Goal: Navigation & Orientation: Find specific page/section

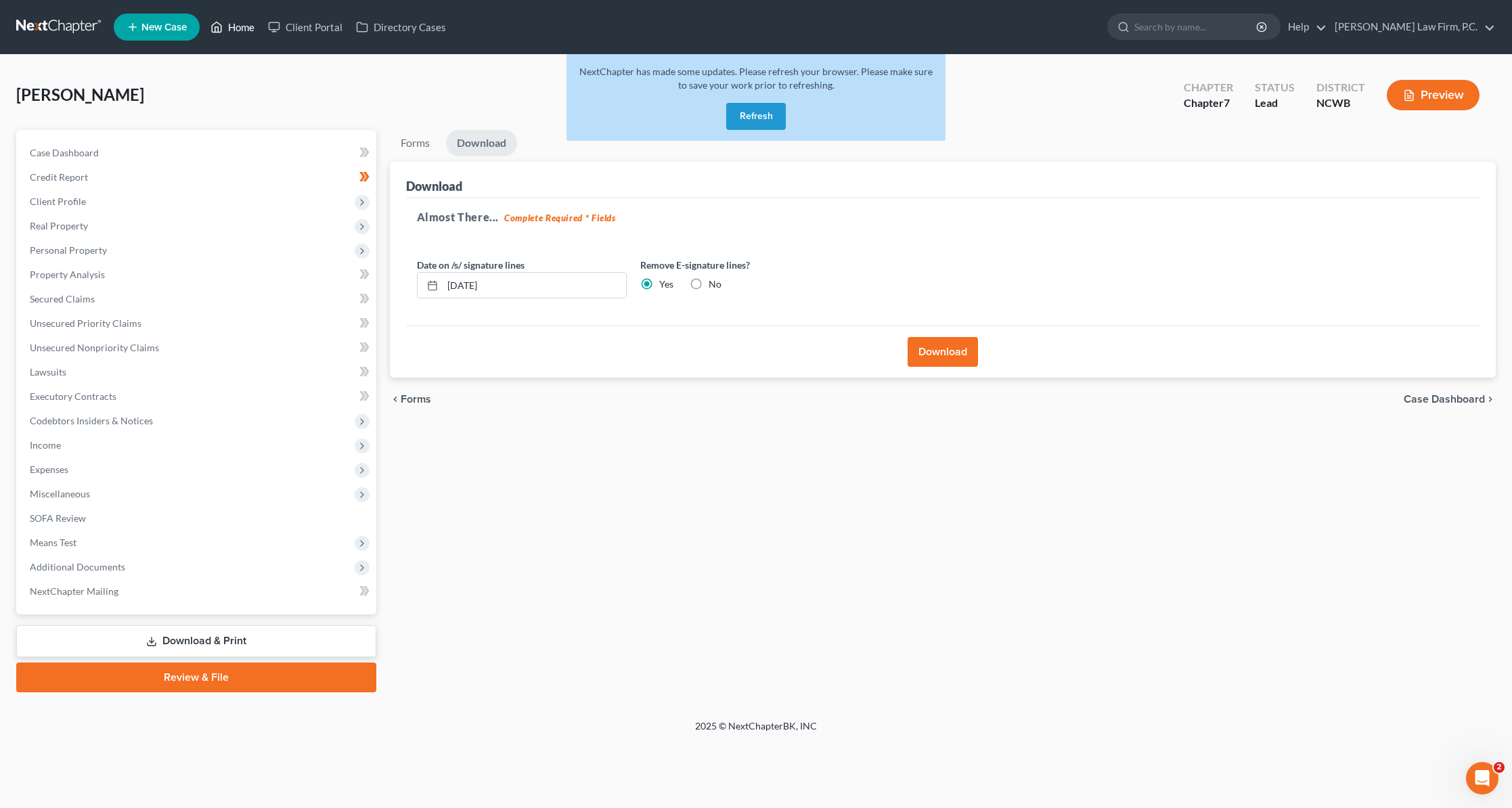
click at [236, 30] on link "Home" at bounding box center [233, 27] width 58 height 24
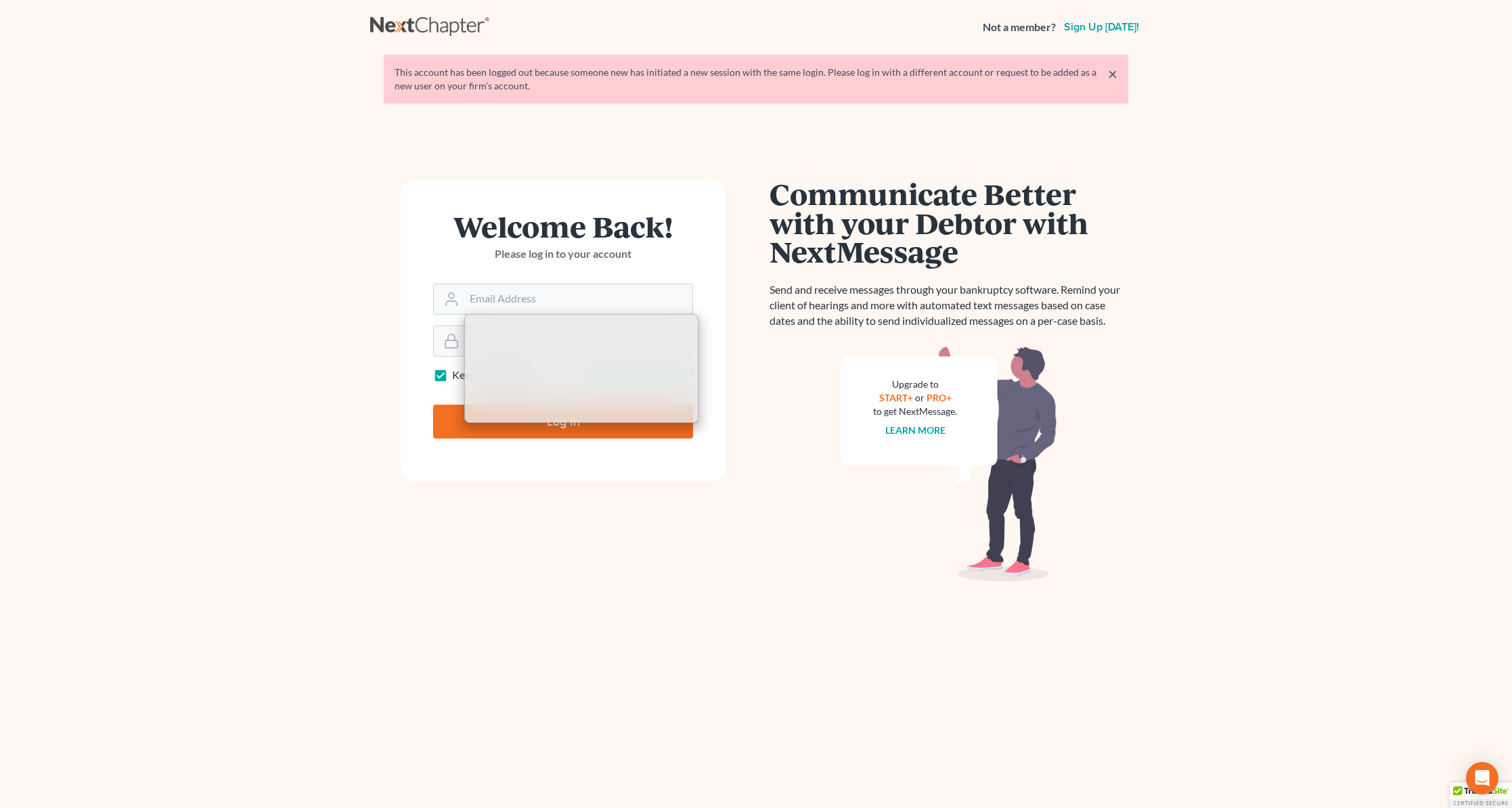
type input "[PERSON_NAME][EMAIL_ADDRESS][DOMAIN_NAME]"
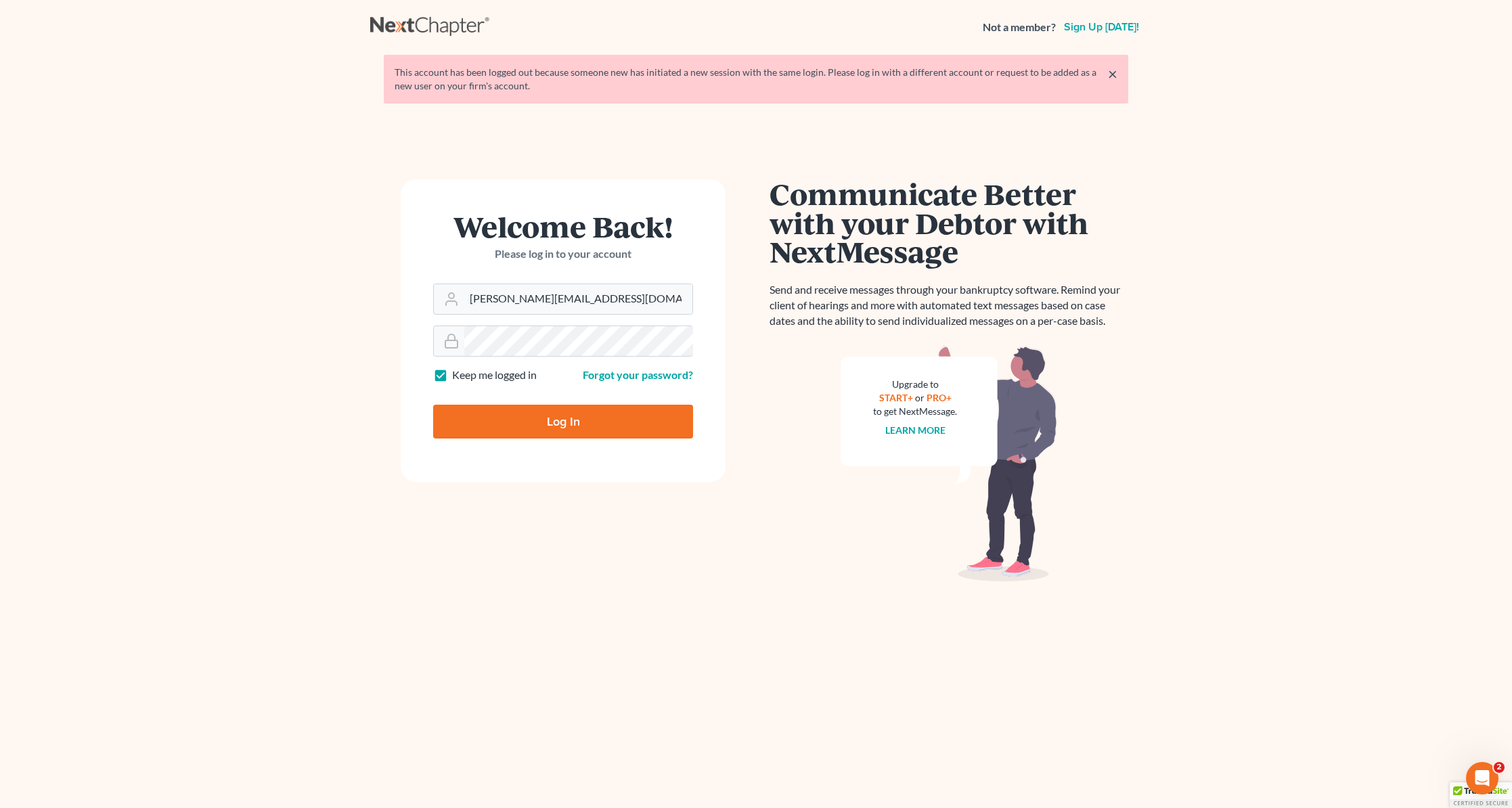
click at [522, 416] on input "Log In" at bounding box center [563, 421] width 260 height 34
type input "Thinking..."
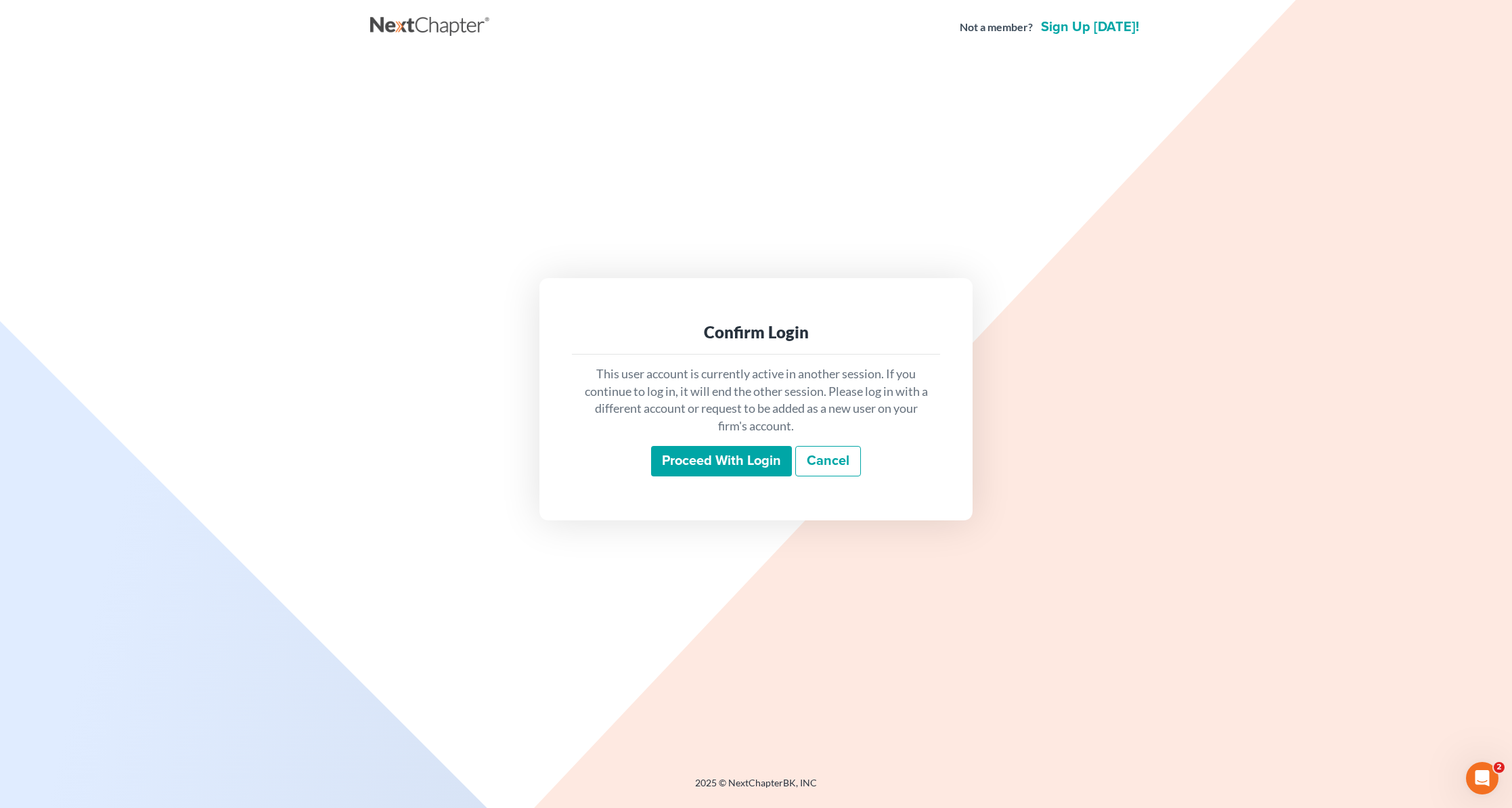
click at [712, 467] on input "Proceed with login" at bounding box center [721, 461] width 141 height 31
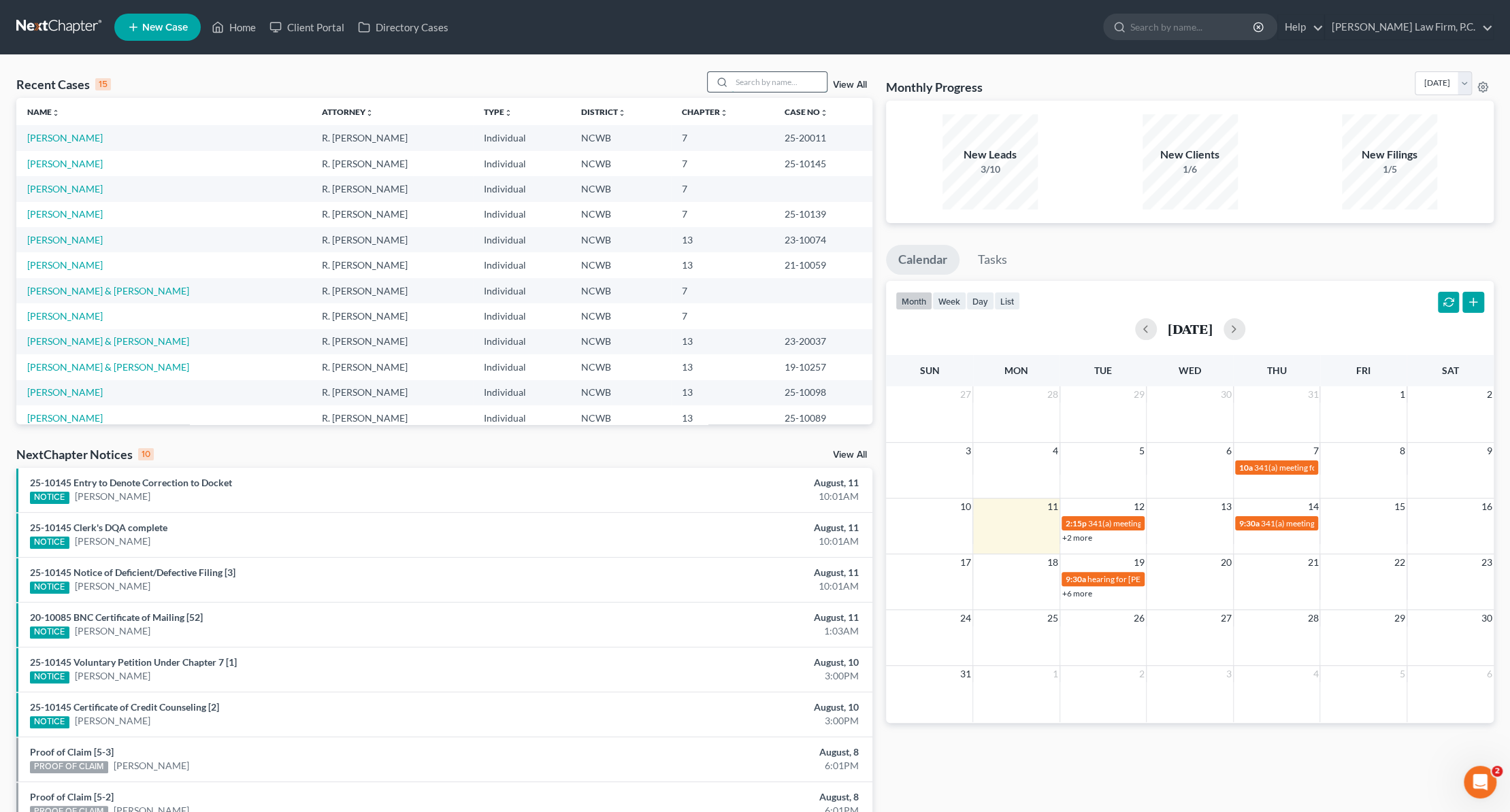
click at [774, 77] on input "search" at bounding box center [779, 82] width 96 height 20
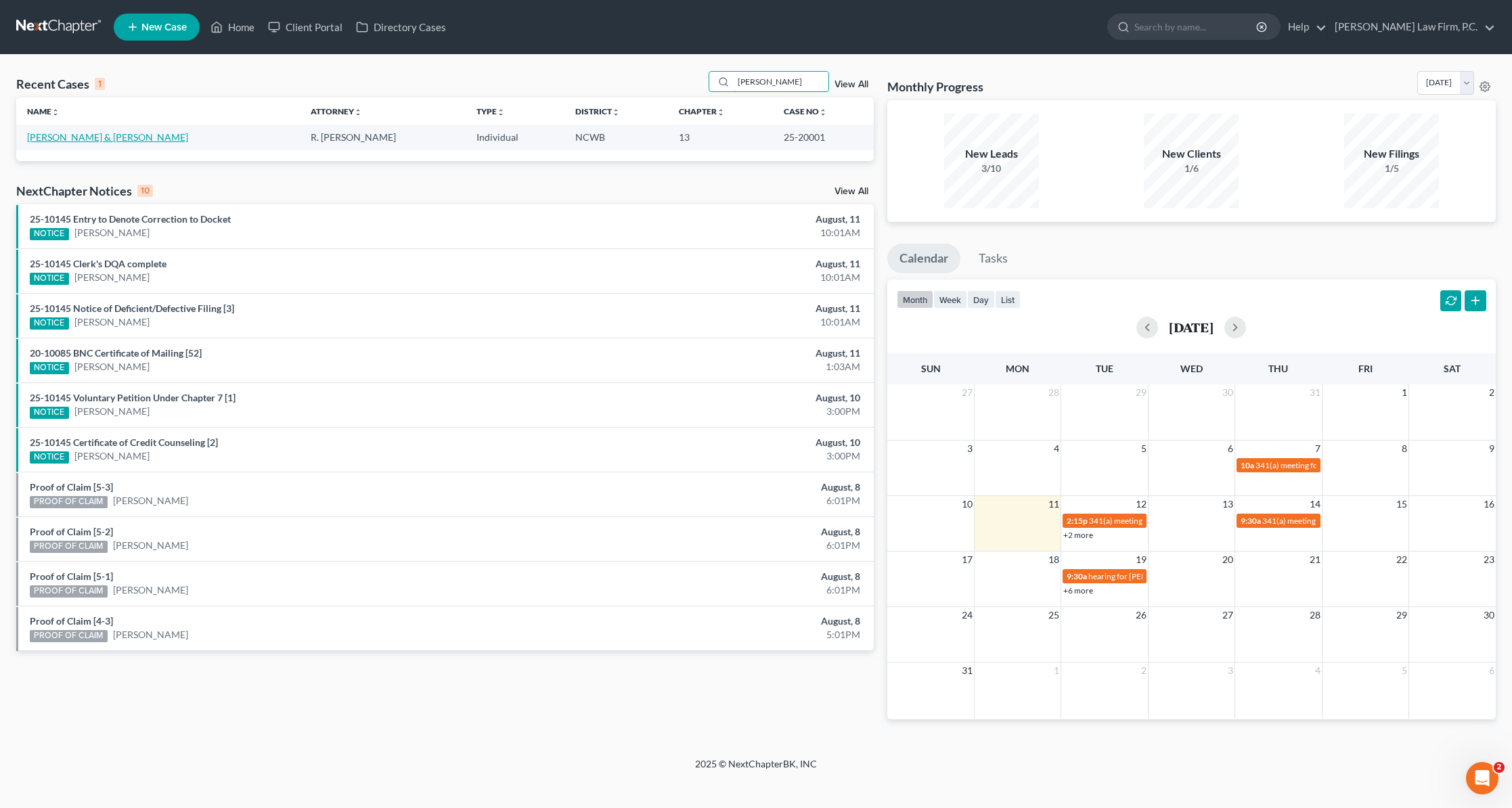
type input "mackey"
click at [53, 138] on link "Mackey, Crawford & Mackey , Kimie" at bounding box center [108, 137] width 161 height 12
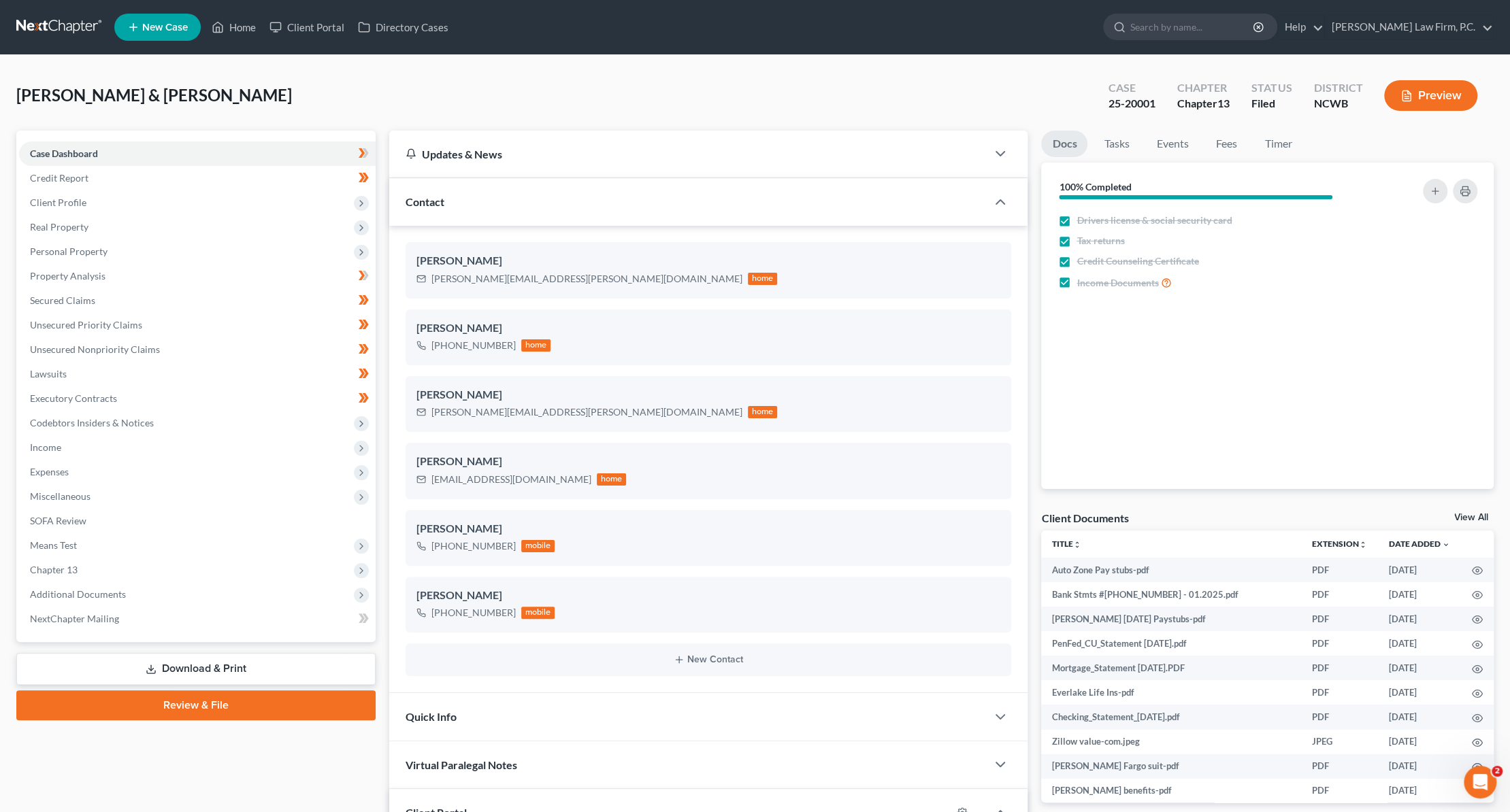
click at [370, 98] on div "Mackey, Crawford & Mackey , Kimie Upgraded Case 25-20001 Chapter Chapter 13 Sta…" at bounding box center [755, 101] width 1477 height 59
